Goal: Use online tool/utility: Use online tool/utility

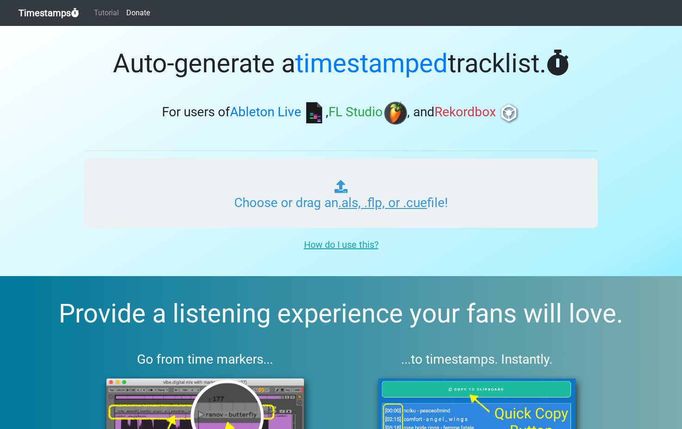
click at [354, 202] on input "Choose or drag an .als, .flp, or .cue file!" at bounding box center [341, 192] width 514 height 69
type input "C:\fakepath\560 Hologramme.als"
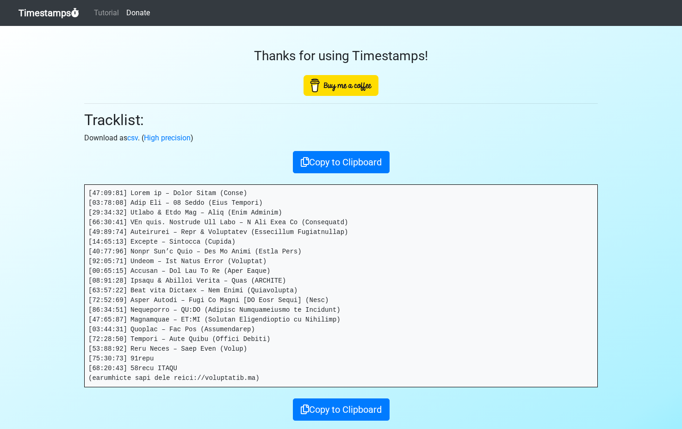
drag, startPoint x: 138, startPoint y: 208, endPoint x: 290, endPoint y: 346, distance: 205.0
click at [291, 346] on pre at bounding box center [341, 286] width 513 height 202
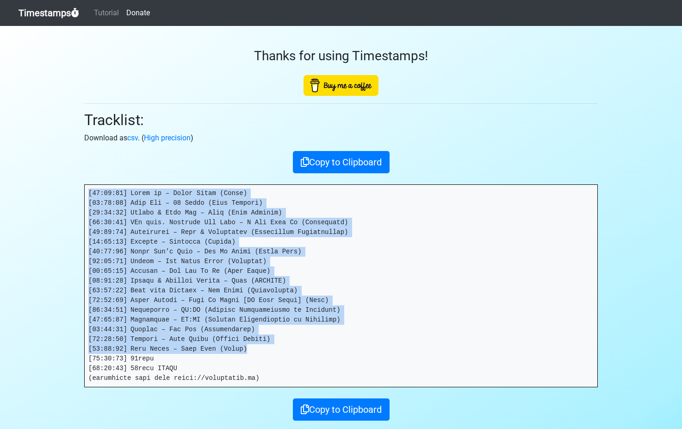
drag, startPoint x: 250, startPoint y: 347, endPoint x: 91, endPoint y: 188, distance: 224.8
click at [87, 190] on pre at bounding box center [341, 286] width 513 height 202
copy pre "[00:00:00] [PERSON_NAME] xx – Dream Night ([PERSON_NAME]) [00:05:05] Four Tet –…"
